Goal: Use online tool/utility: Utilize a website feature to perform a specific function

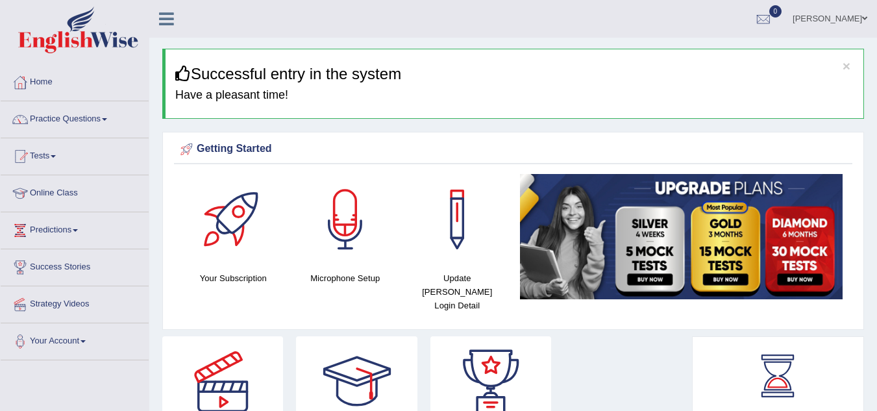
drag, startPoint x: 0, startPoint y: 0, endPoint x: 107, endPoint y: 116, distance: 157.6
click at [107, 116] on link "Practice Questions" at bounding box center [75, 117] width 148 height 32
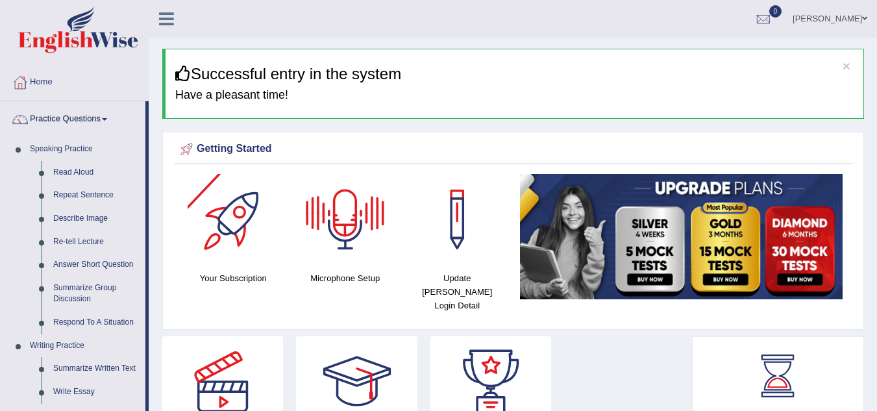
click at [342, 214] on div at bounding box center [345, 219] width 91 height 91
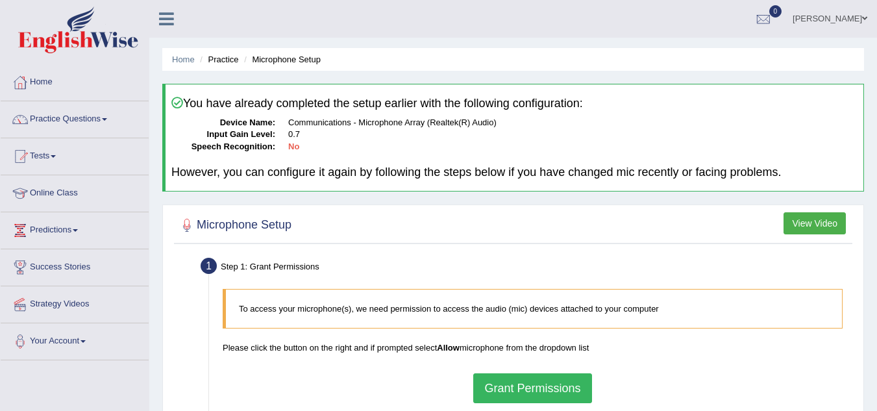
scroll to position [271, 0]
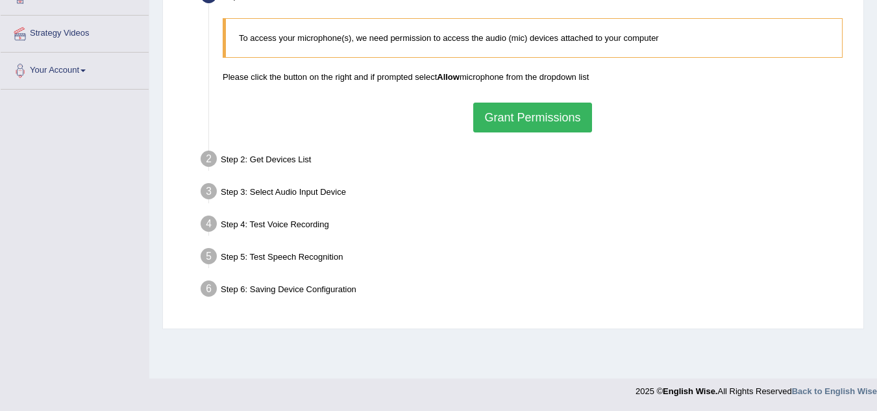
click at [519, 114] on button "Grant Permissions" at bounding box center [532, 118] width 118 height 30
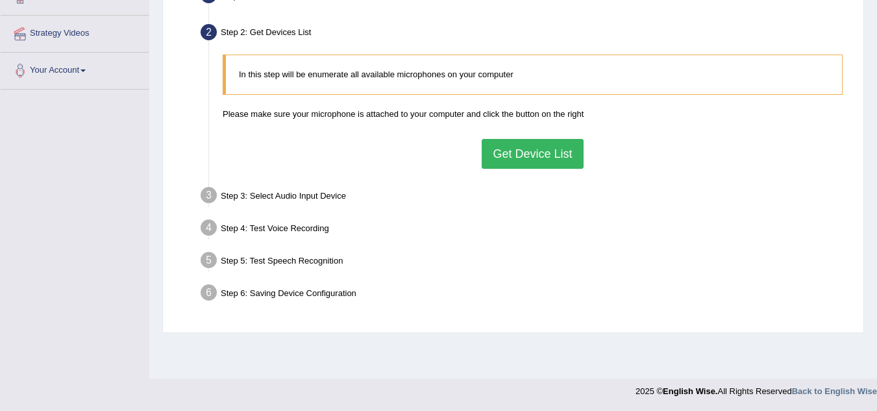
click at [534, 151] on button "Get Device List" at bounding box center [532, 154] width 101 height 30
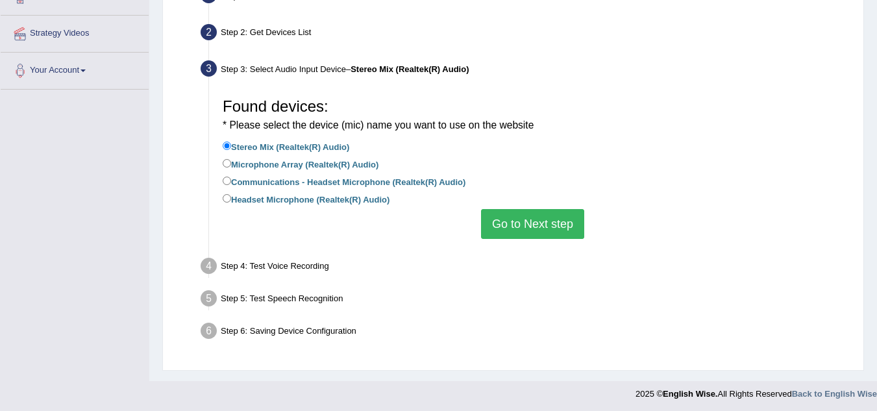
click at [221, 197] on div "Found devices: * Please select the device (mic) name you want to use on the web…" at bounding box center [532, 165] width 633 height 160
click at [227, 198] on input "Headset Microphone (Realtek(R) Audio)" at bounding box center [227, 198] width 8 height 8
radio input "true"
click at [534, 229] on button "Go to Next step" at bounding box center [532, 224] width 103 height 30
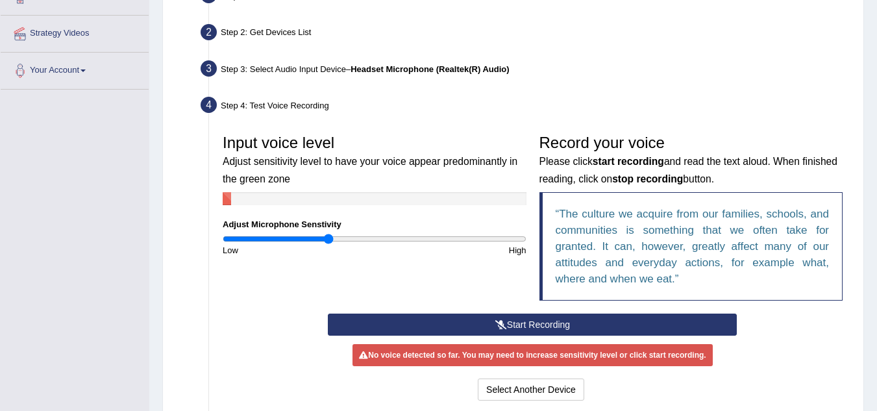
click at [500, 329] on icon at bounding box center [501, 324] width 12 height 9
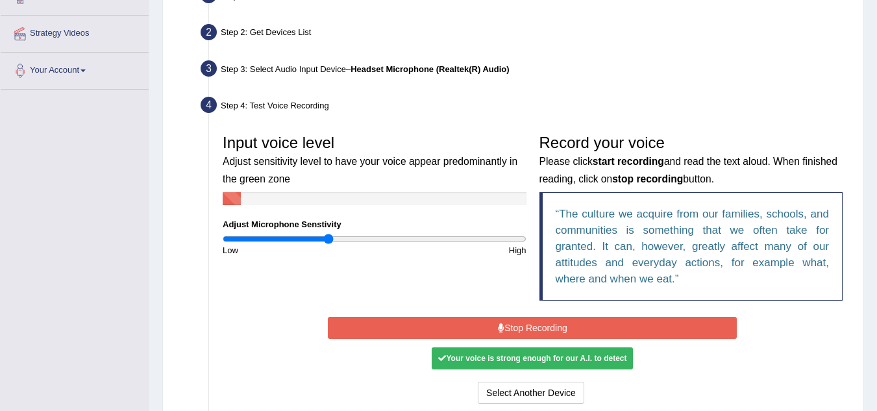
scroll to position [409, 0]
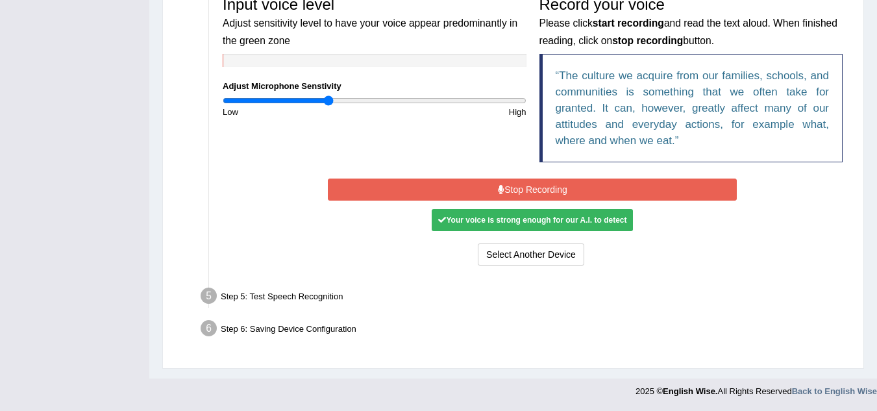
click at [487, 191] on button "Stop Recording" at bounding box center [532, 190] width 409 height 22
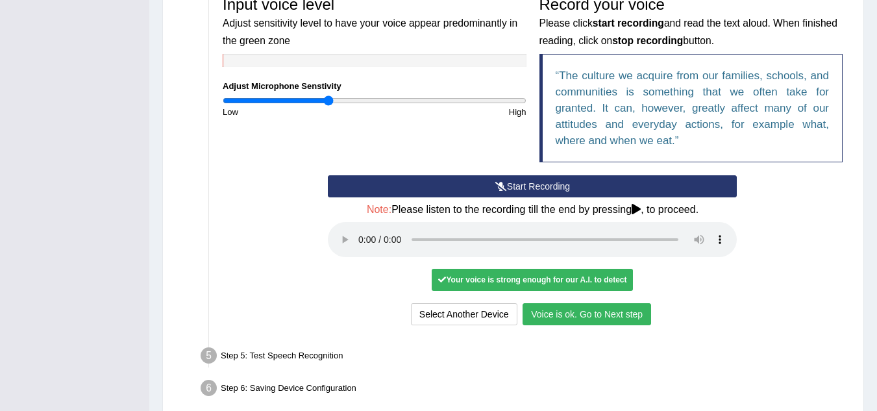
click at [584, 310] on button "Voice is ok. Go to Next step" at bounding box center [587, 314] width 129 height 22
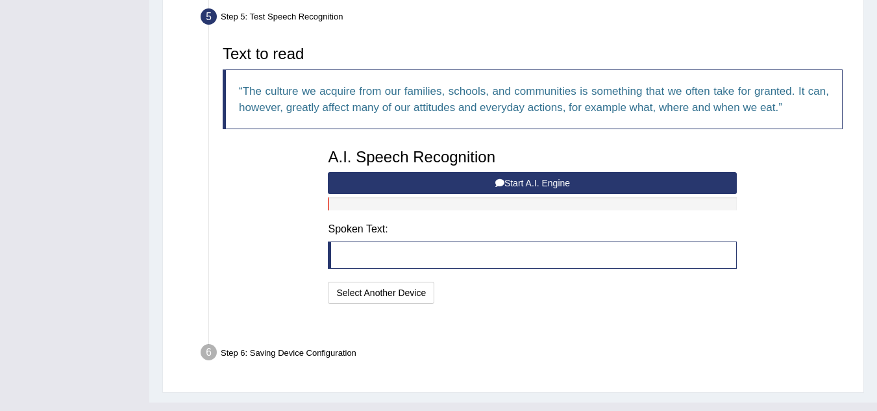
scroll to position [401, 0]
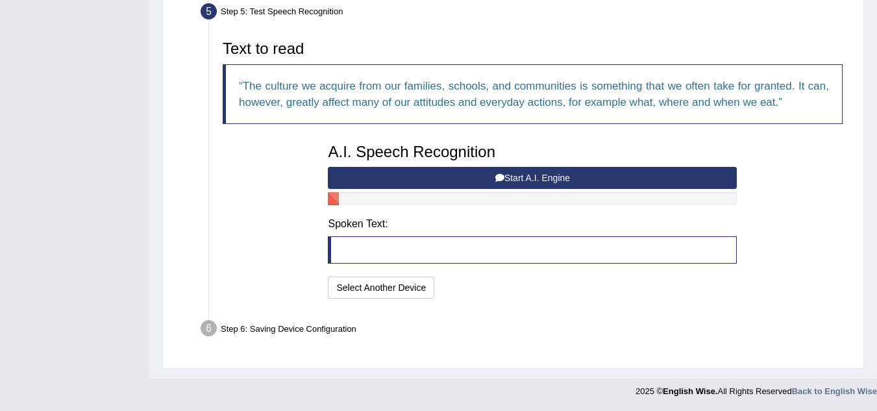
click at [544, 175] on button "Start A.I. Engine" at bounding box center [532, 178] width 409 height 22
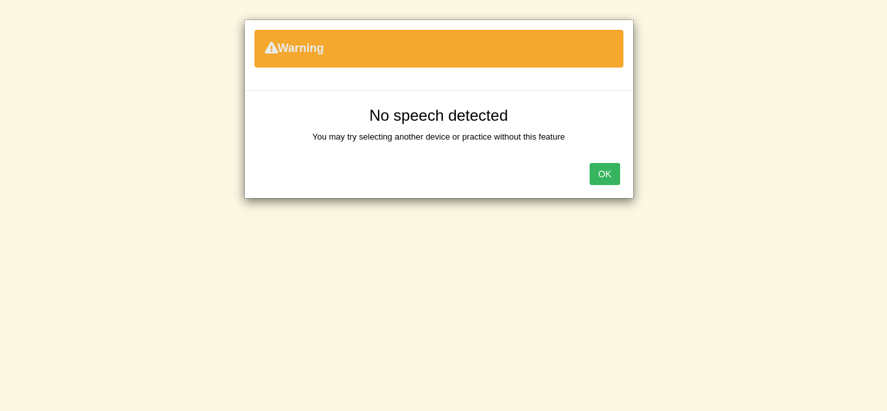
click at [610, 178] on button "OK" at bounding box center [605, 174] width 30 height 22
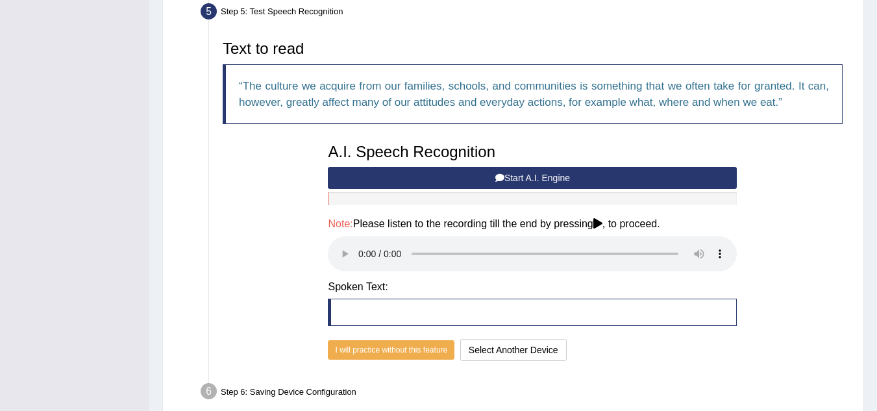
click at [595, 178] on button "Start A.I. Engine" at bounding box center [532, 178] width 409 height 22
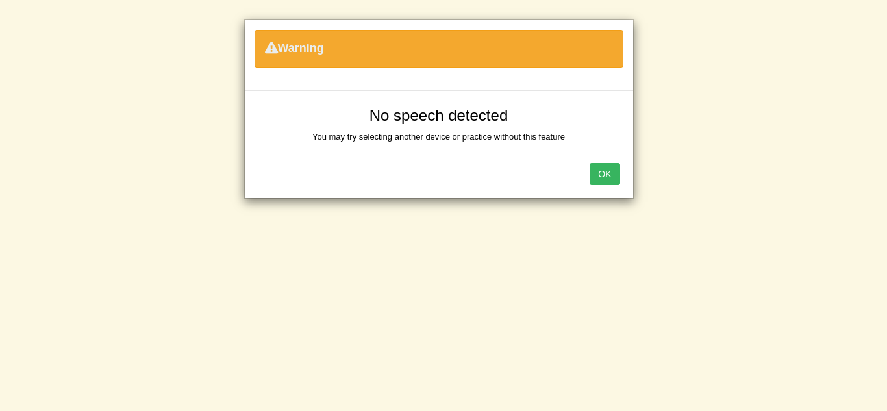
click at [603, 171] on button "OK" at bounding box center [605, 174] width 30 height 22
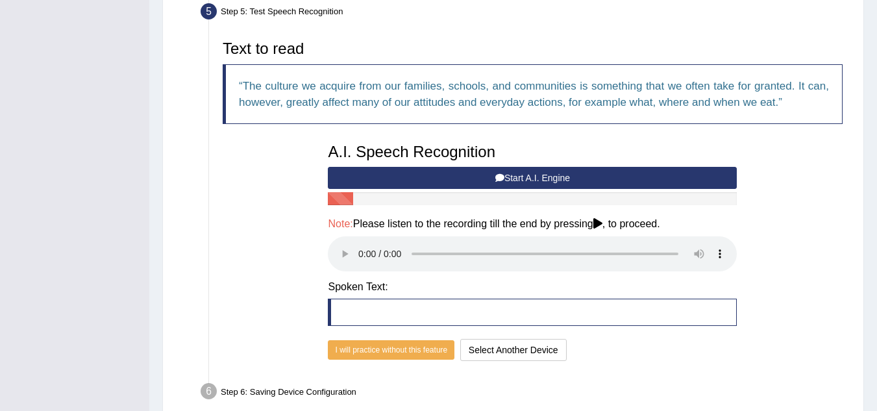
click at [466, 170] on button "Start A.I. Engine" at bounding box center [532, 178] width 409 height 22
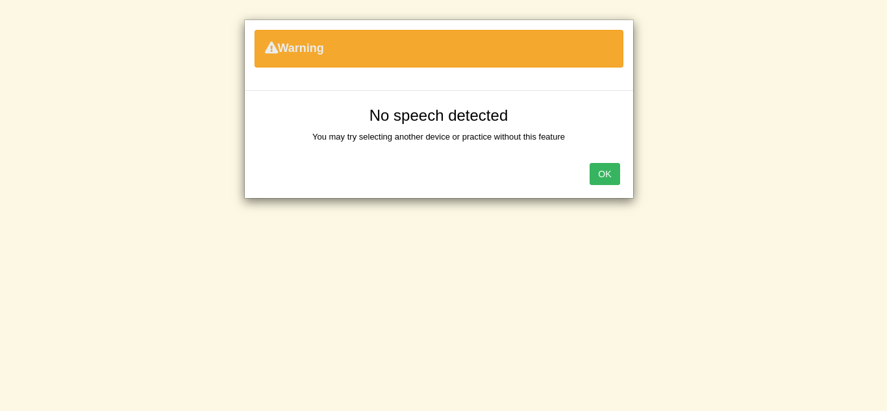
click at [608, 178] on button "OK" at bounding box center [605, 174] width 30 height 22
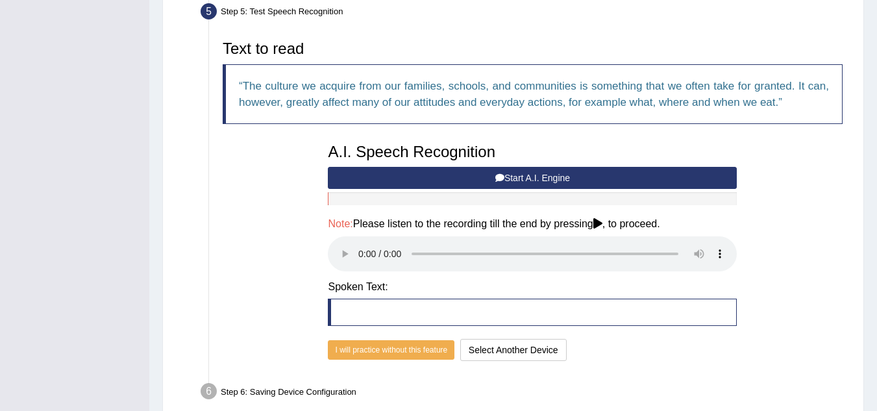
click at [447, 169] on button "Start A.I. Engine" at bounding box center [532, 178] width 409 height 22
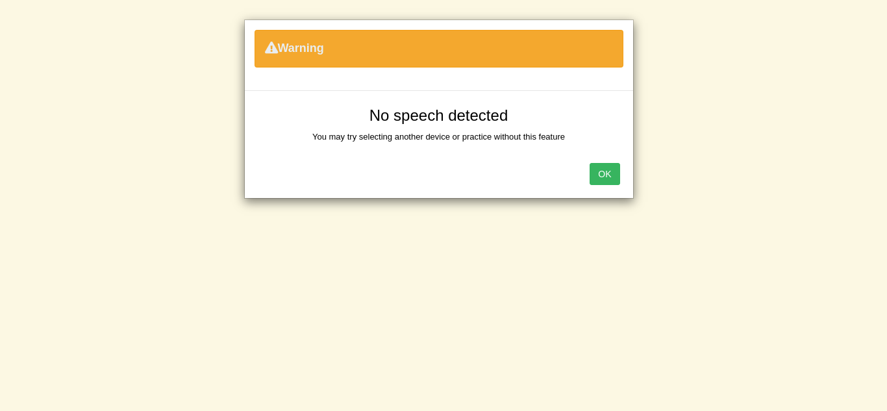
click at [591, 176] on button "OK" at bounding box center [605, 174] width 30 height 22
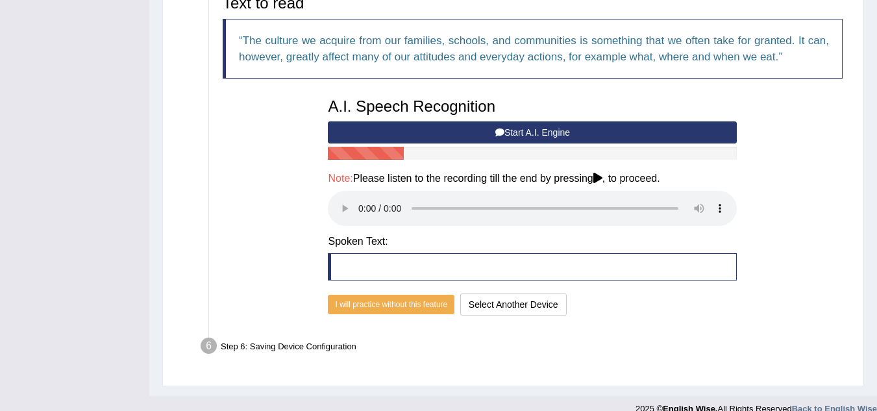
scroll to position [464, 0]
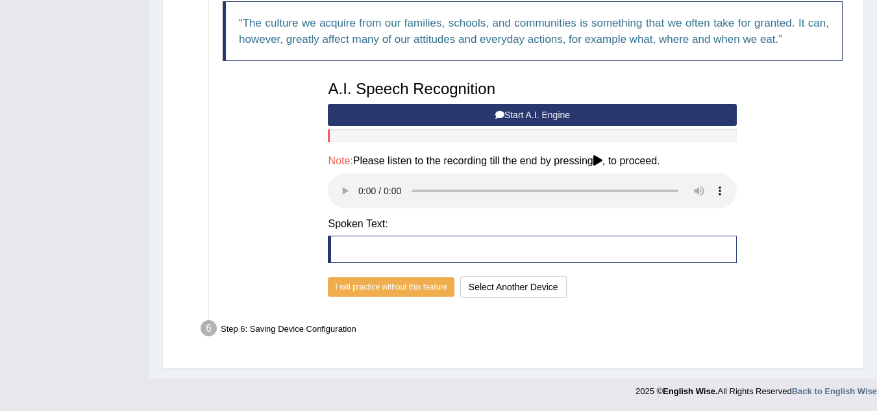
click at [460, 107] on button "Start A.I. Engine" at bounding box center [532, 115] width 409 height 22
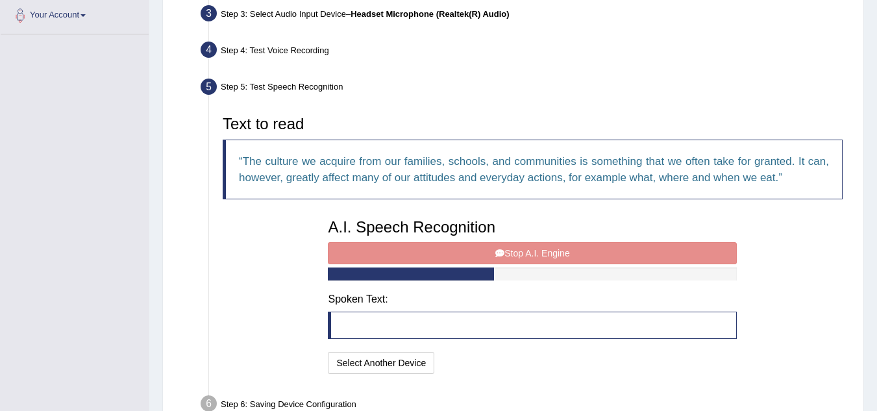
scroll to position [327, 0]
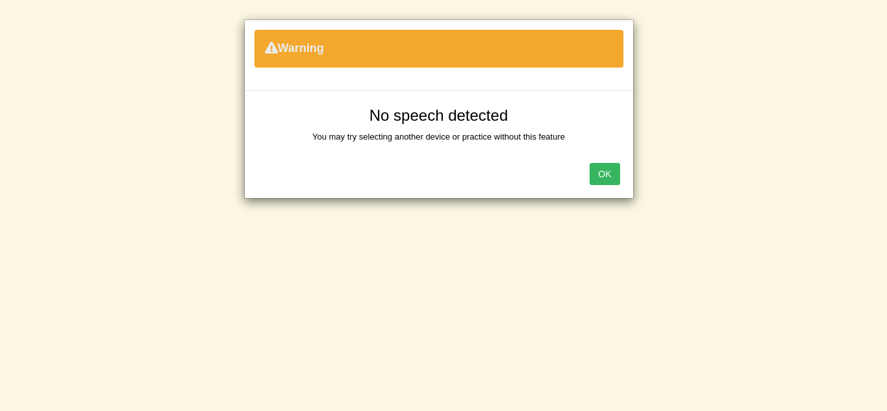
click at [606, 179] on button "OK" at bounding box center [605, 174] width 30 height 22
